Goal: Transaction & Acquisition: Purchase product/service

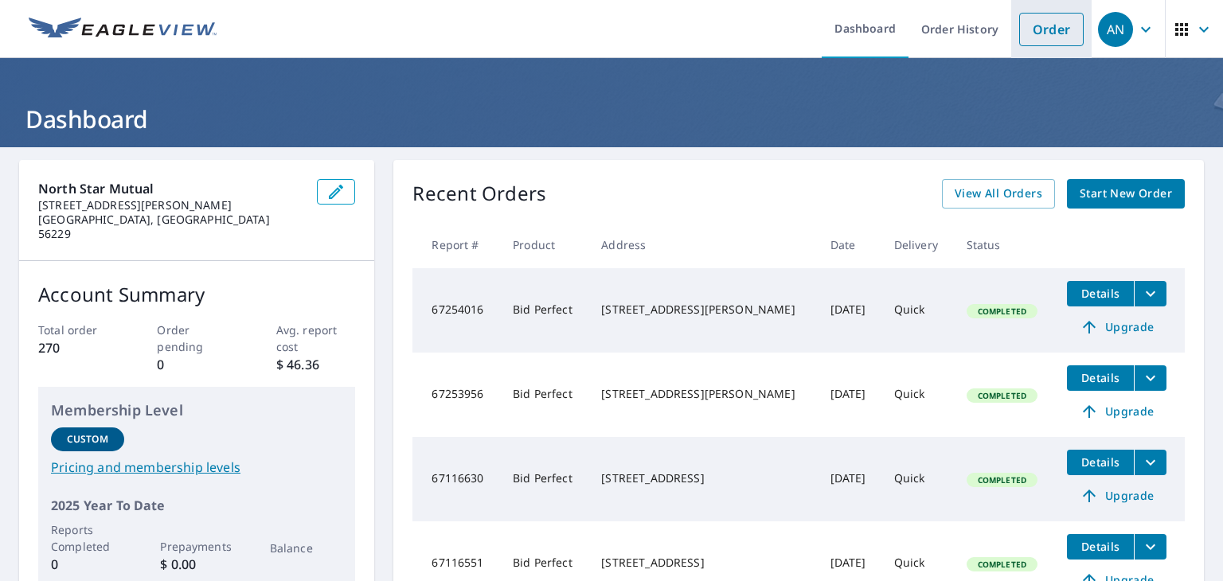
click at [1049, 21] on link "Order" at bounding box center [1051, 29] width 64 height 33
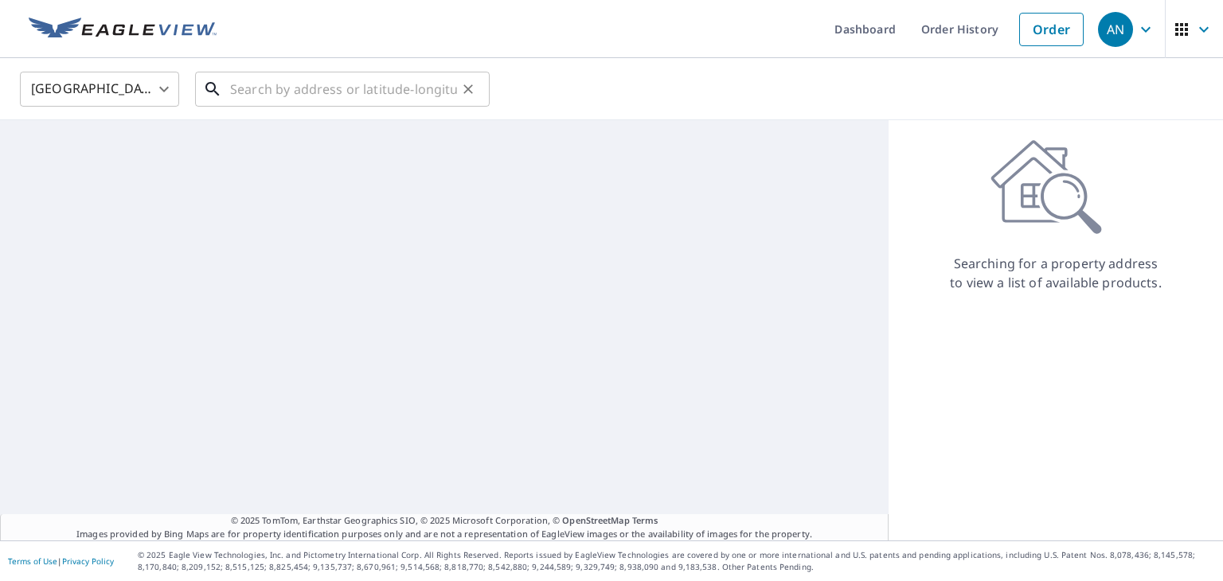
click at [342, 96] on input "text" at bounding box center [343, 89] width 227 height 45
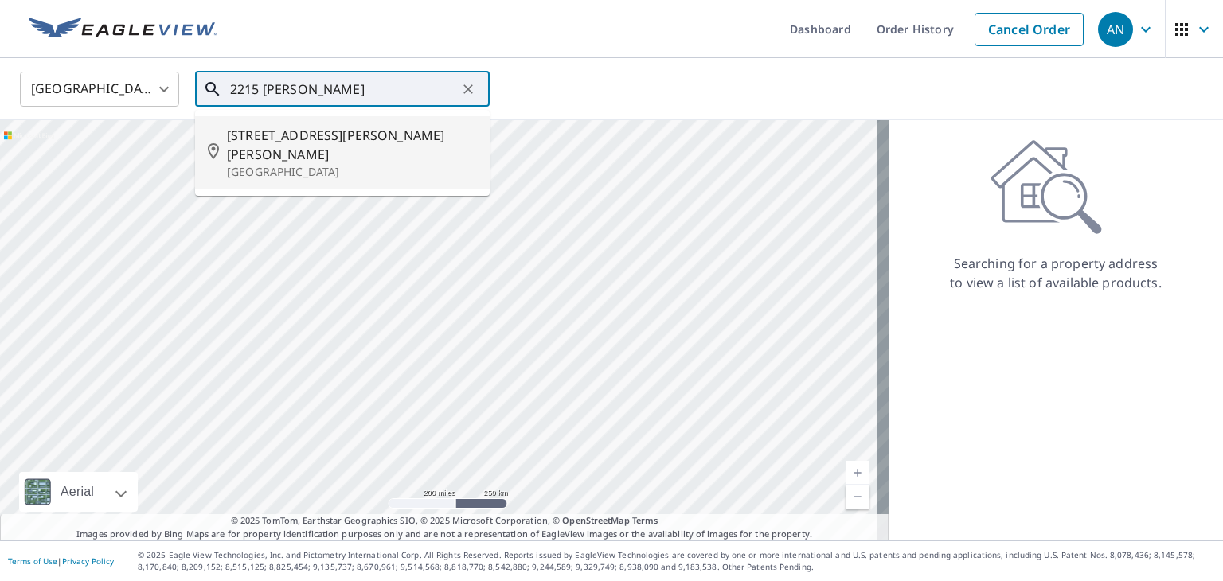
click at [359, 132] on span "[STREET_ADDRESS][PERSON_NAME][PERSON_NAME]" at bounding box center [352, 145] width 250 height 38
type input "[STREET_ADDRESS][PERSON_NAME]"
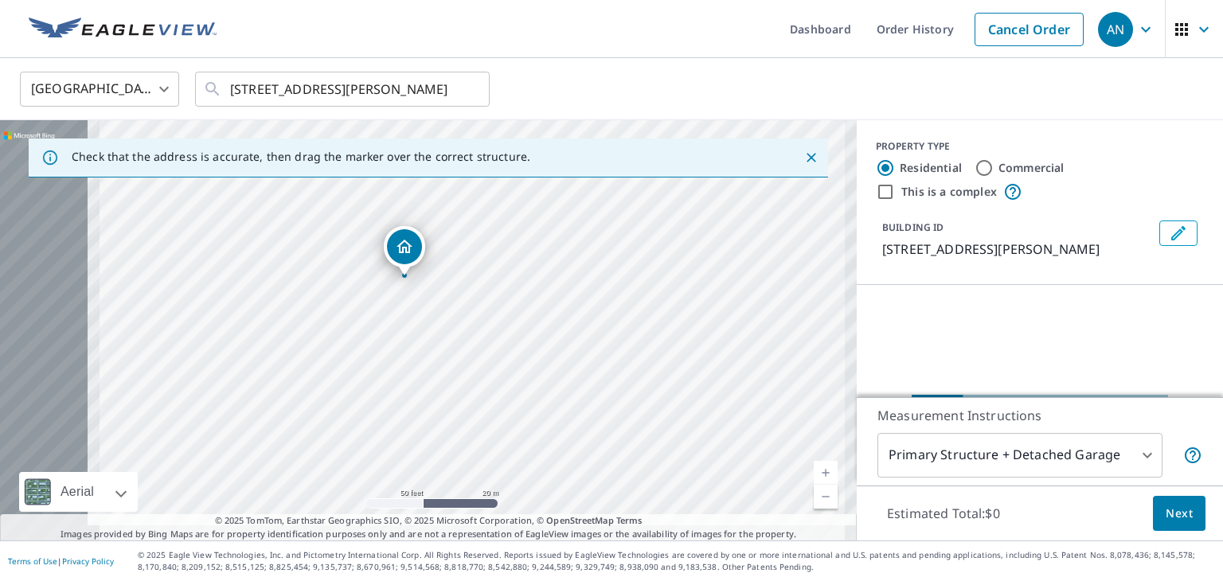
click at [529, 306] on div "[STREET_ADDRESS][PERSON_NAME]" at bounding box center [428, 330] width 857 height 420
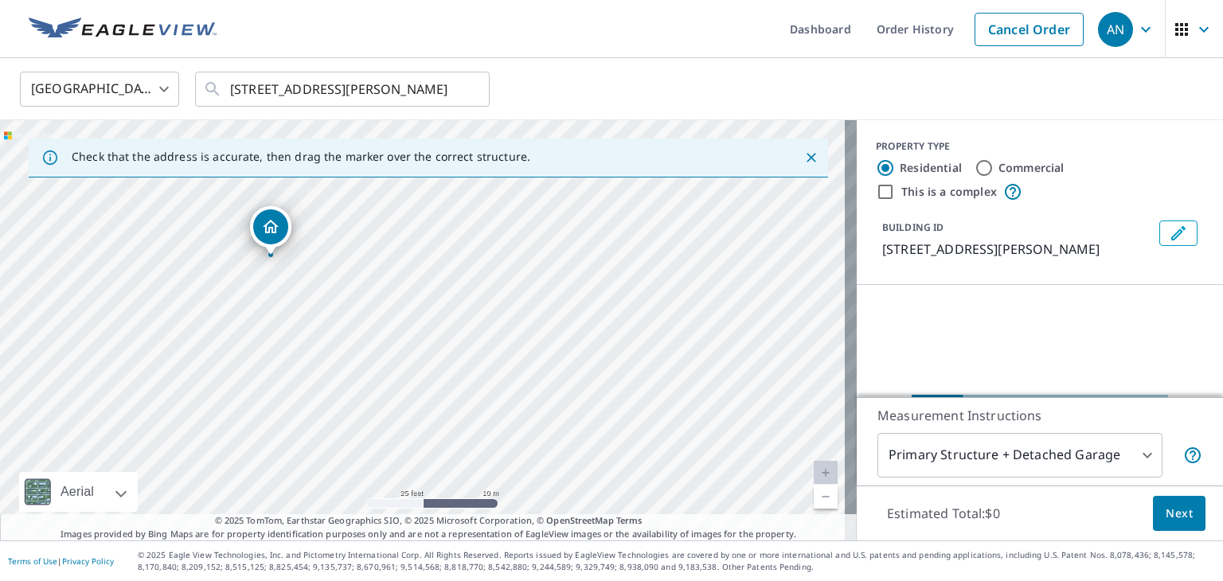
drag, startPoint x: 295, startPoint y: 218, endPoint x: 274, endPoint y: 226, distance: 22.9
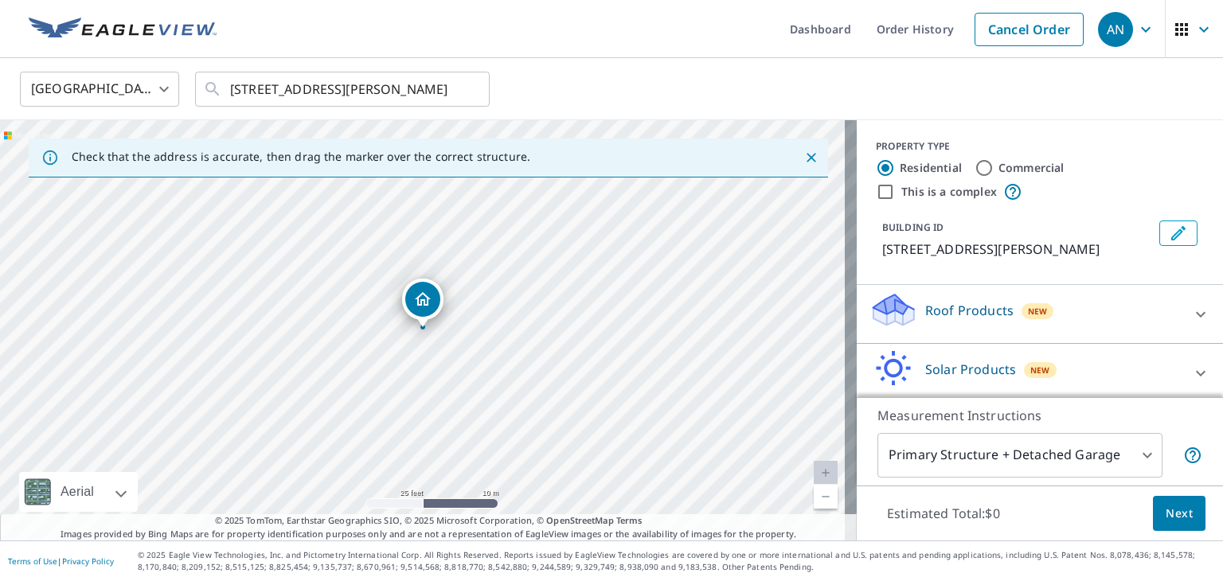
click at [902, 310] on icon at bounding box center [893, 309] width 48 height 37
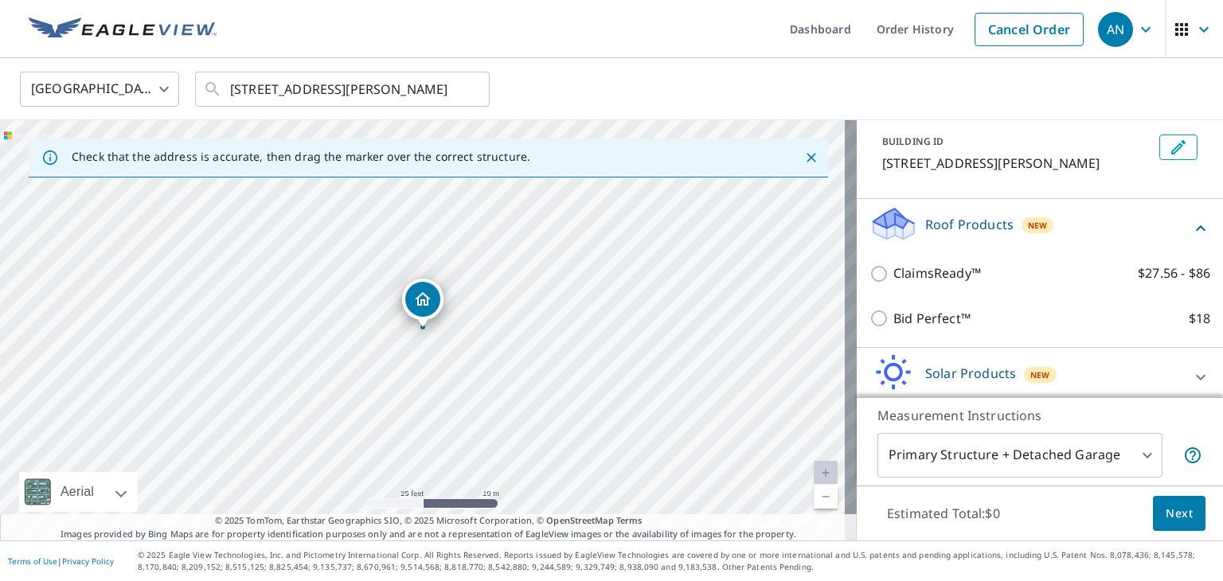
scroll to position [154, 0]
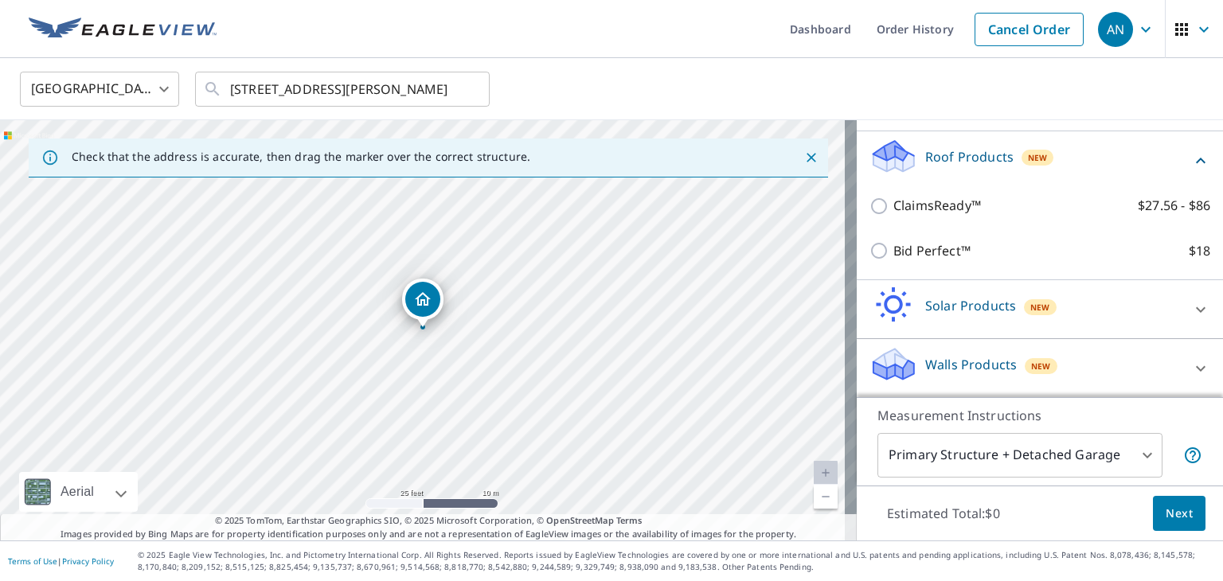
click at [869, 257] on input "Bid Perfect™ $18" at bounding box center [881, 250] width 24 height 19
checkbox input "true"
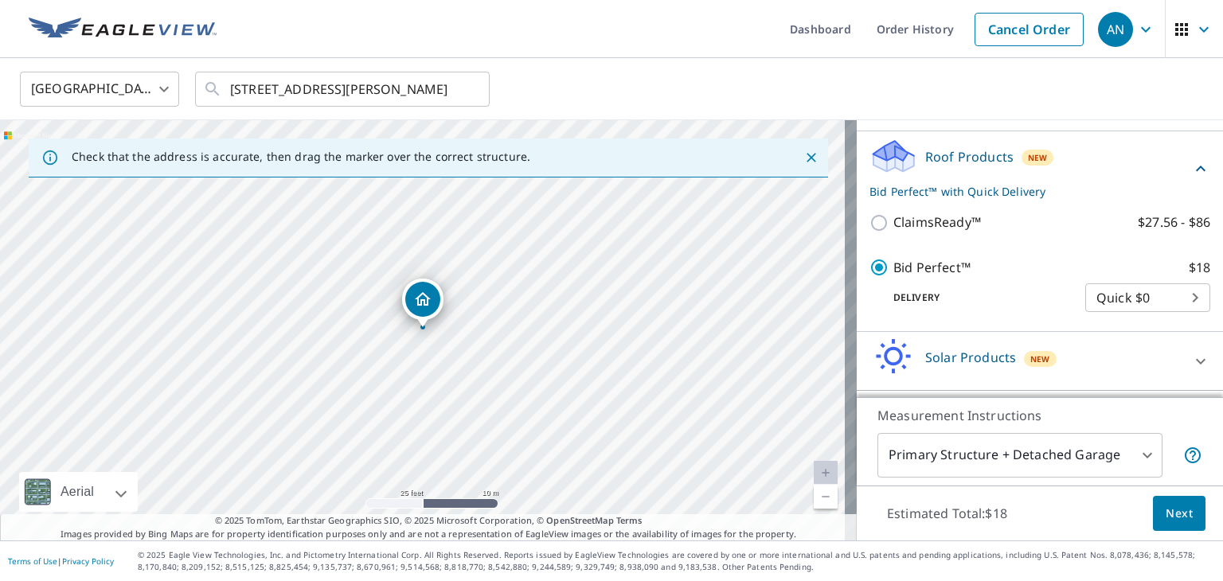
click at [978, 448] on body "AN AN Dashboard Order History Cancel Order AN [GEOGRAPHIC_DATA] [GEOGRAPHIC_DAT…" at bounding box center [611, 290] width 1223 height 581
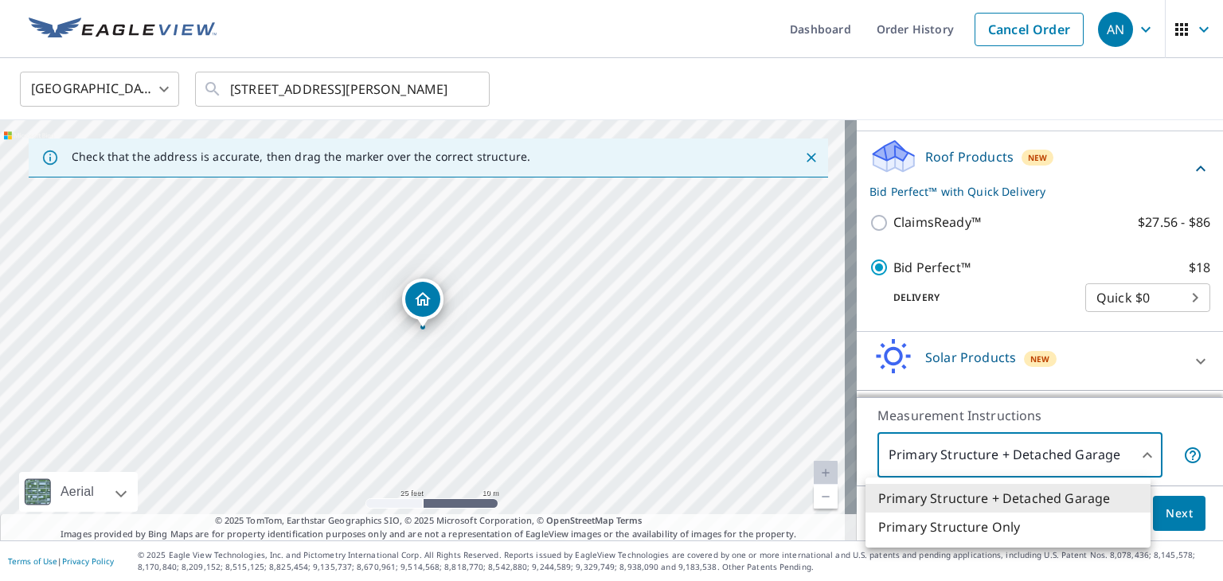
click at [990, 533] on li "Primary Structure Only" at bounding box center [1007, 527] width 285 height 29
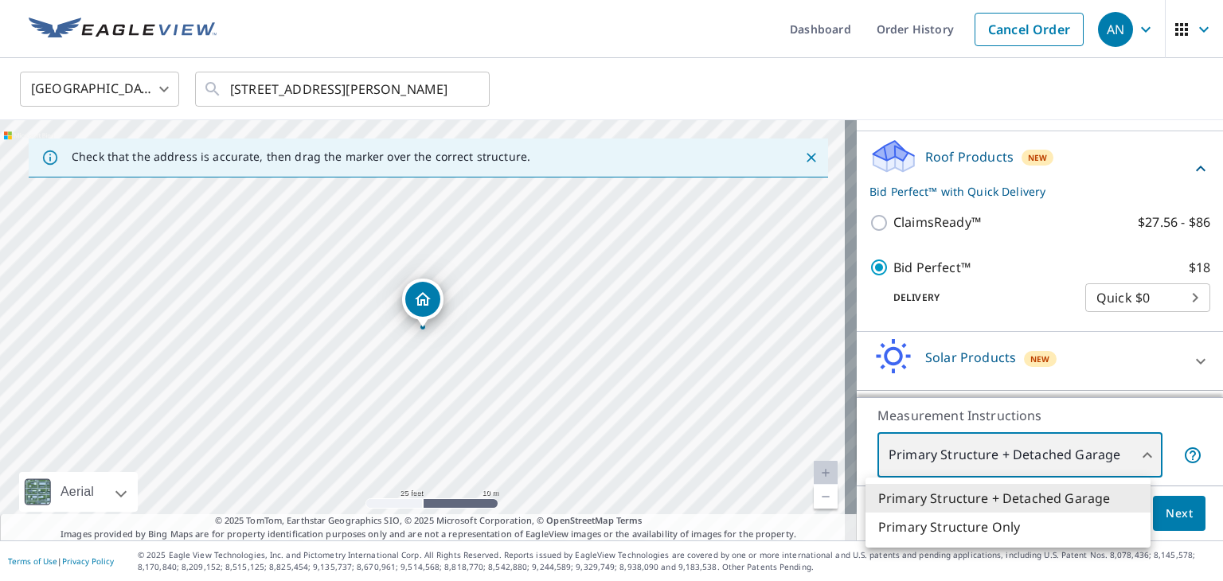
type input "2"
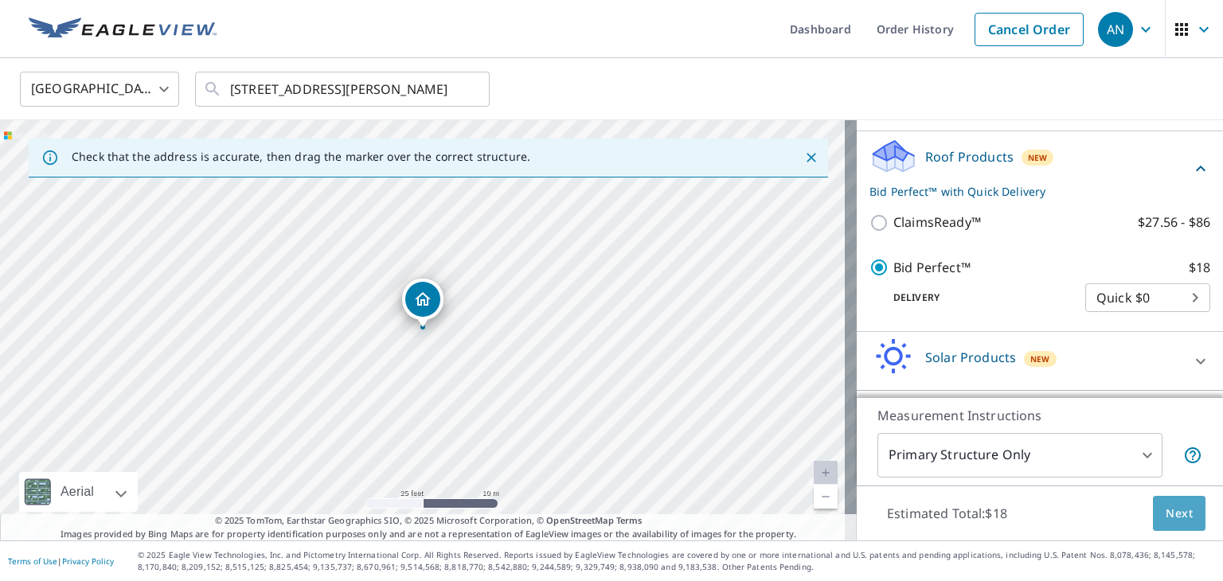
click at [1169, 522] on button "Next" at bounding box center [1179, 514] width 53 height 36
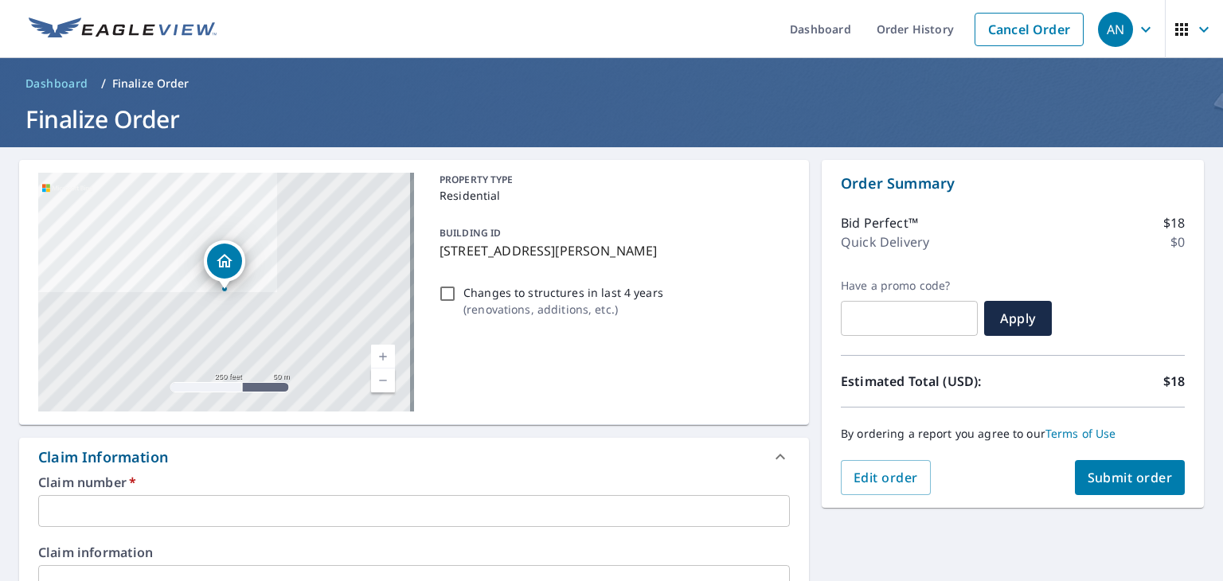
scroll to position [159, 0]
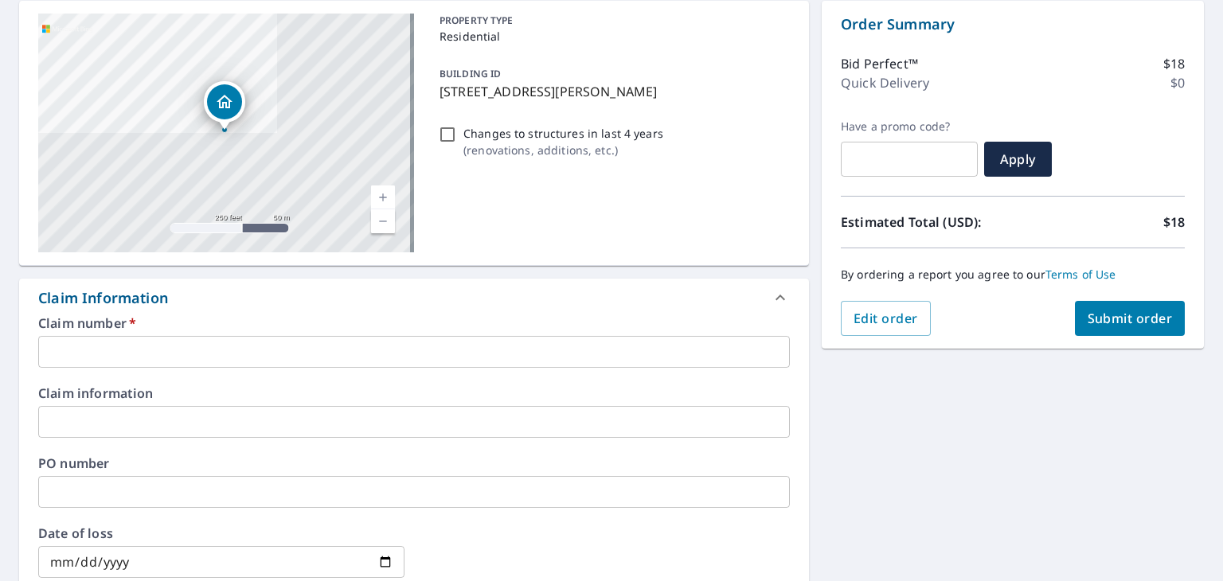
click at [114, 354] on input "text" at bounding box center [414, 352] width 752 height 32
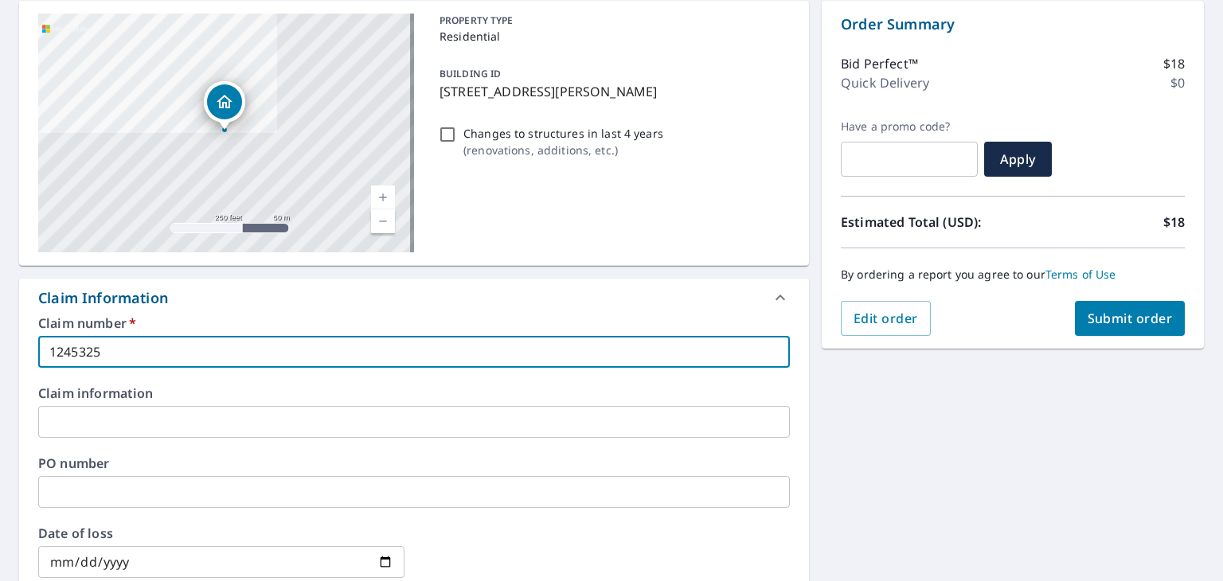
type input "1245325"
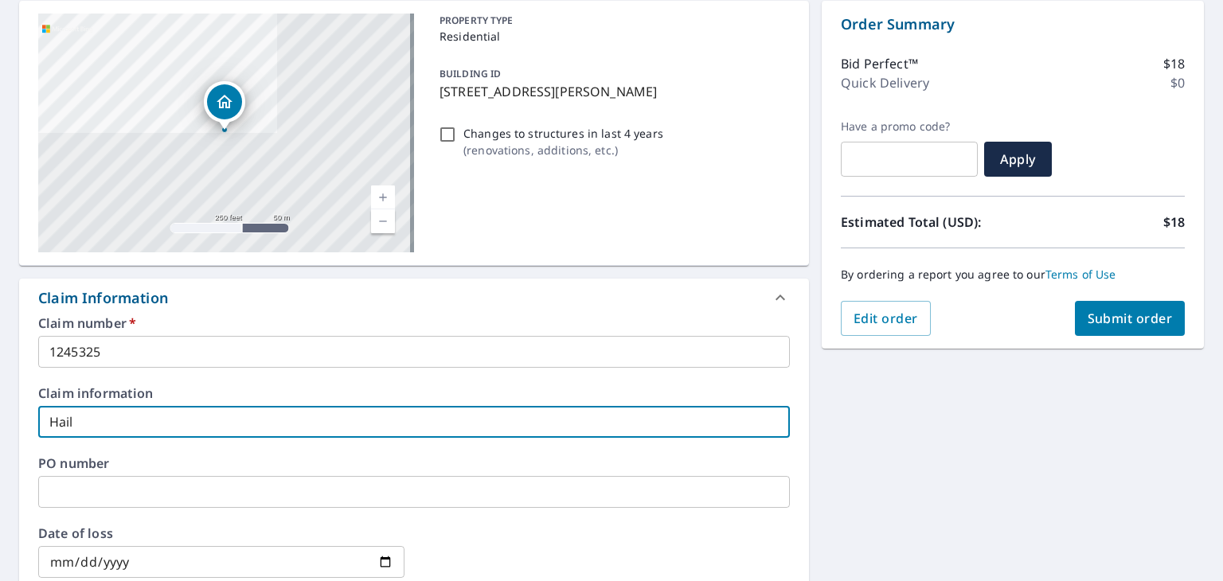
type input "Hail"
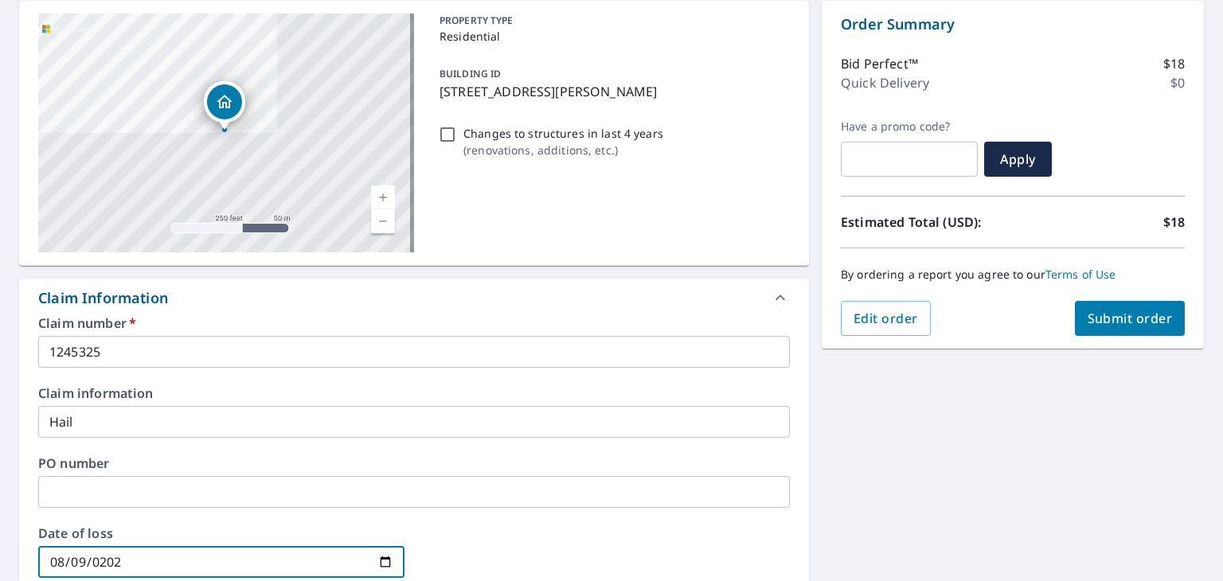
type input "[DATE]"
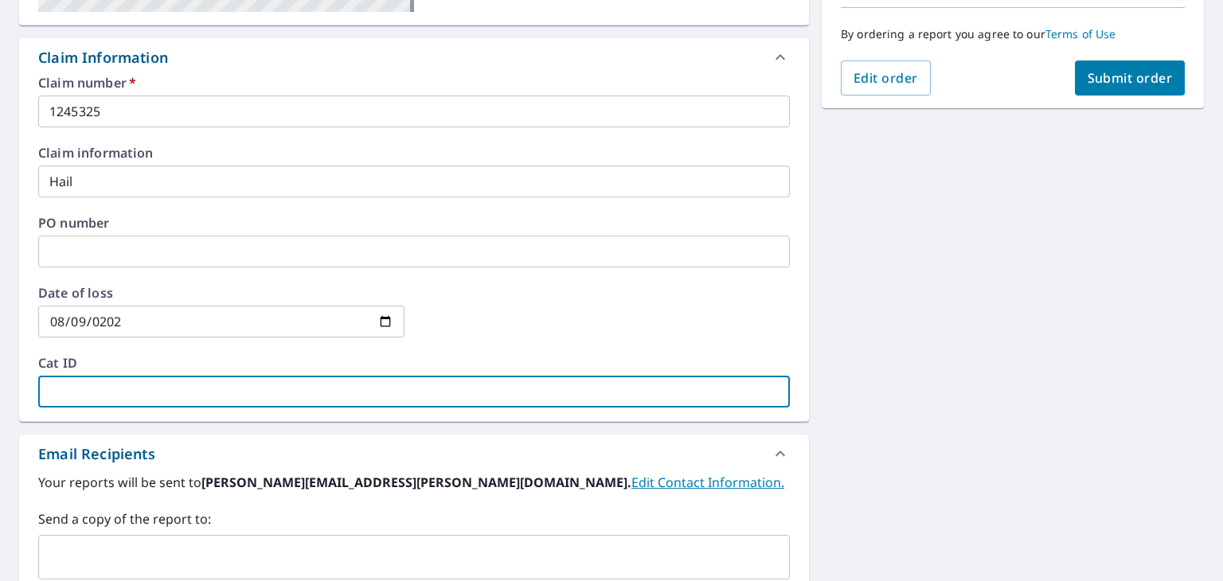
scroll to position [261, 0]
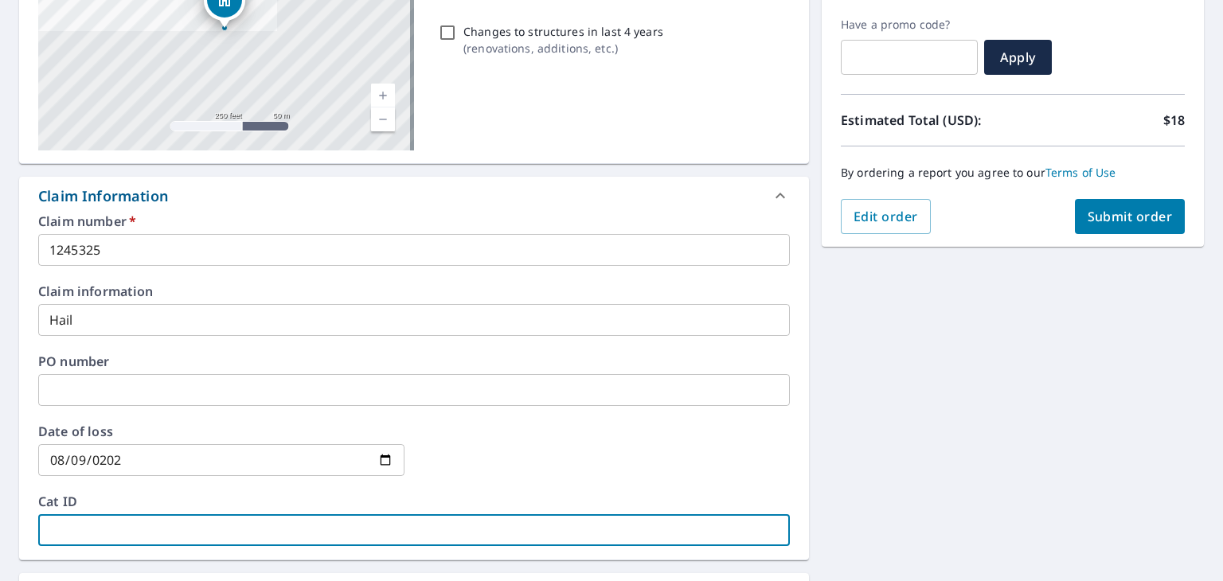
click at [1104, 211] on span "Submit order" at bounding box center [1129, 217] width 85 height 18
